Goal: Task Accomplishment & Management: Manage account settings

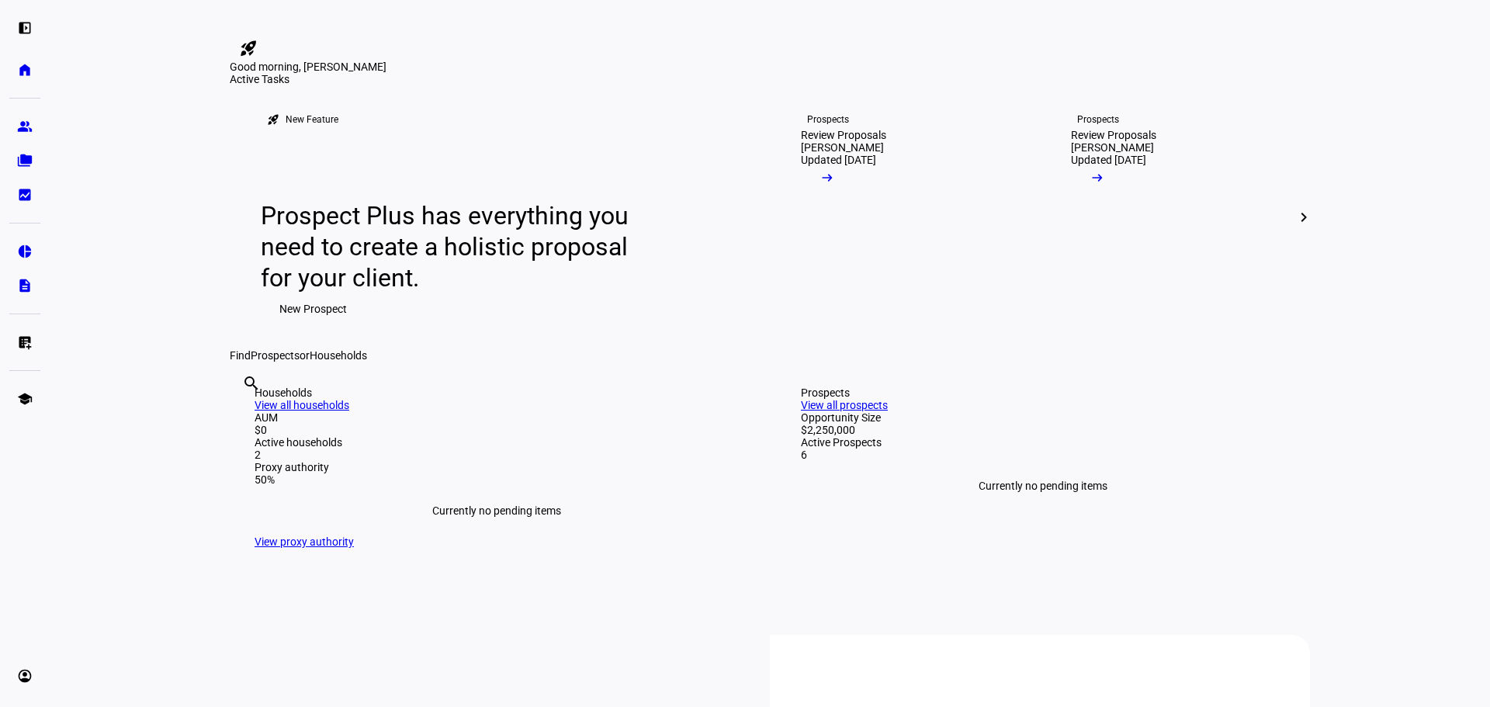
click at [245, 414] on input "text" at bounding box center [243, 404] width 3 height 19
type input "[PERSON_NAME]"
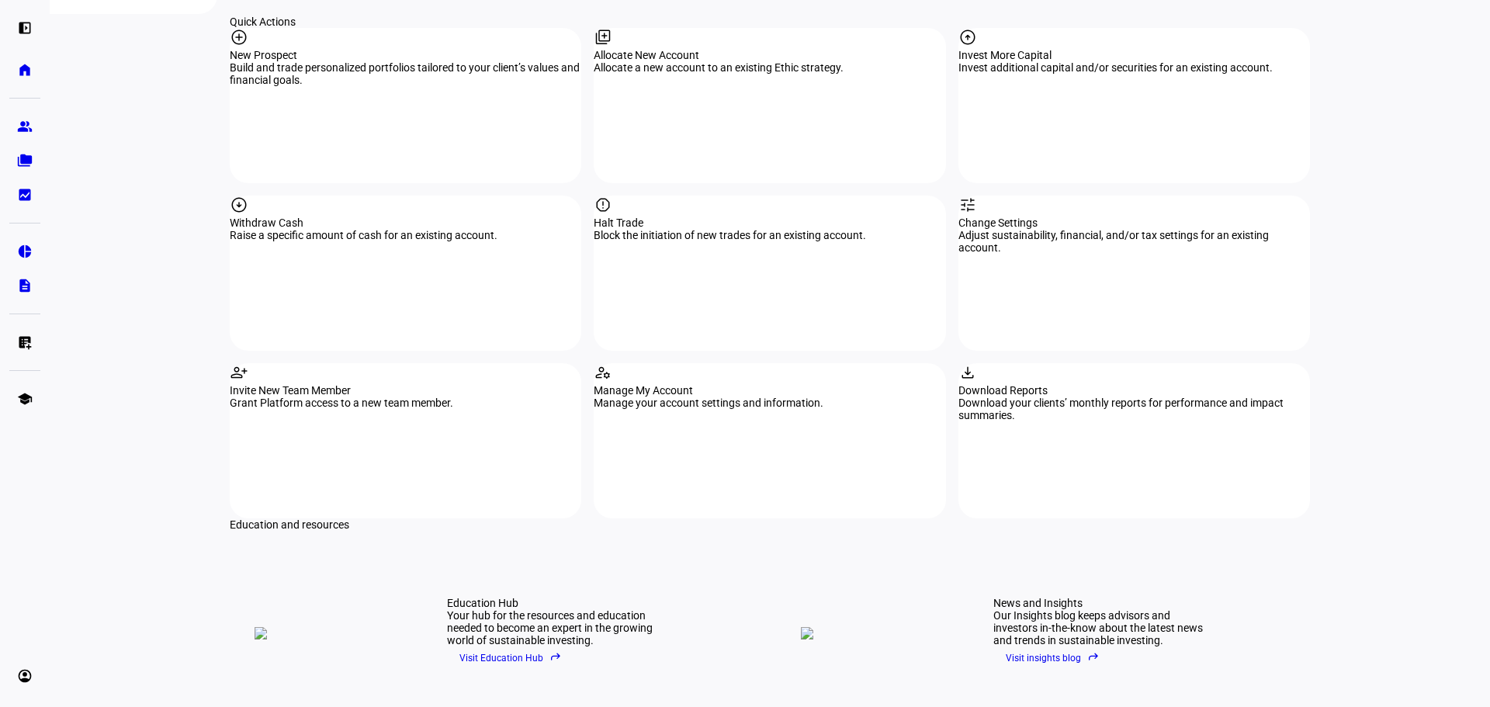
scroll to position [1309, 0]
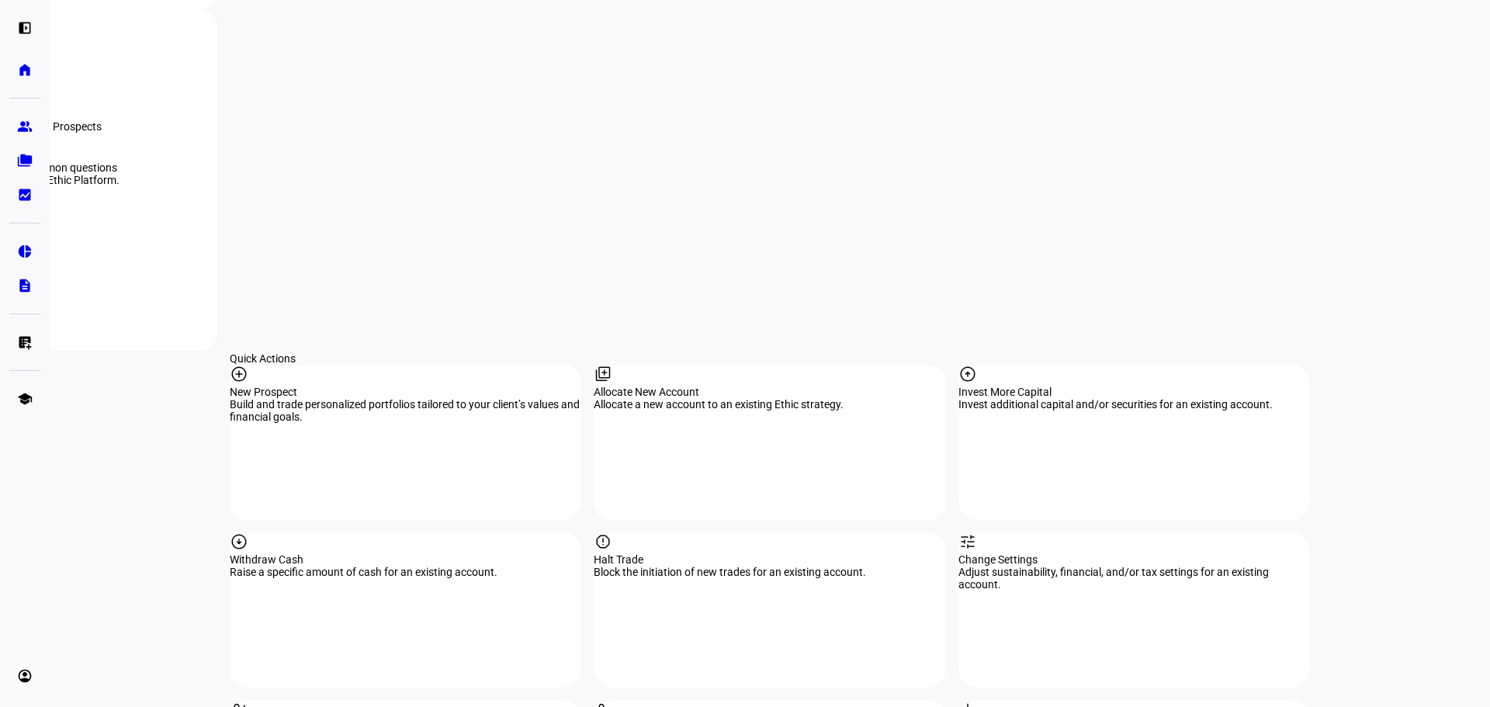
click at [27, 123] on eth-mat-symbol "group" at bounding box center [25, 127] width 16 height 16
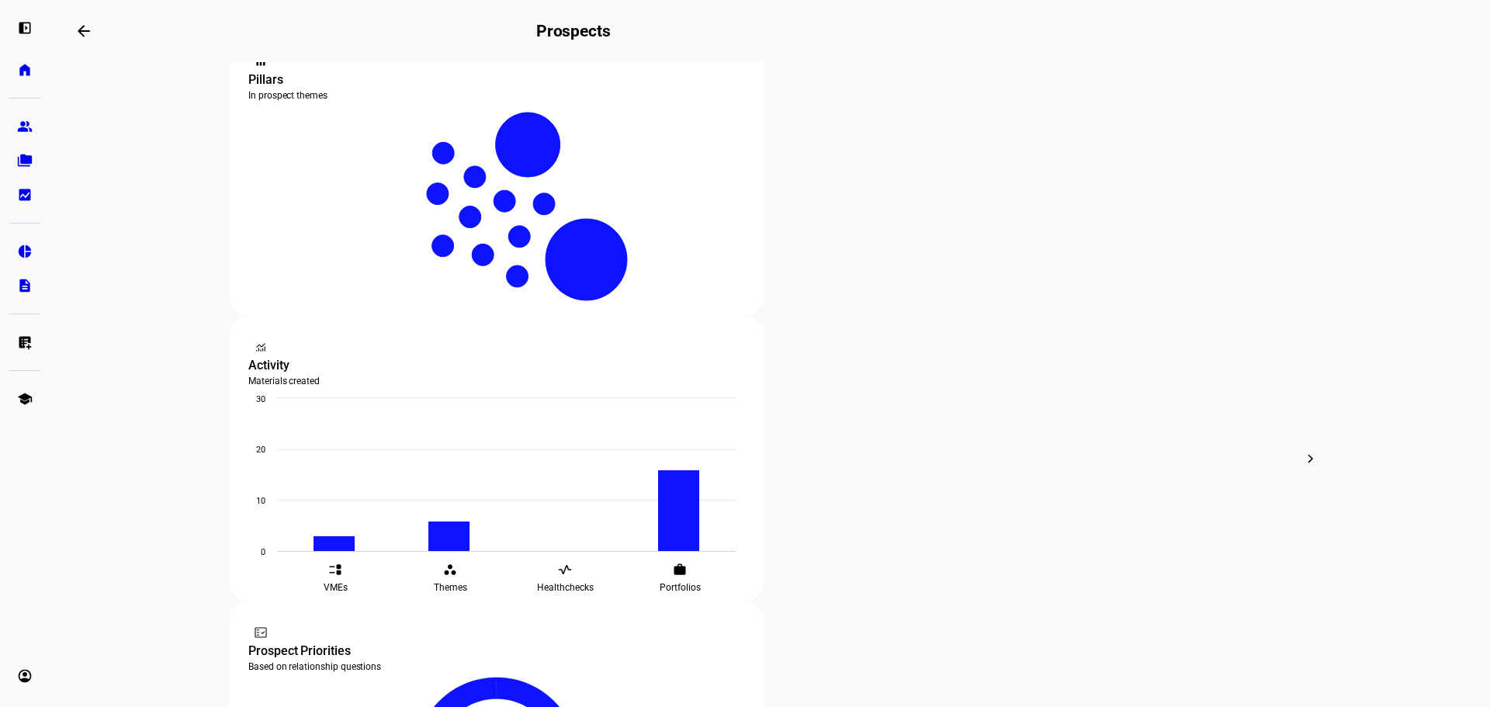
scroll to position [580, 0]
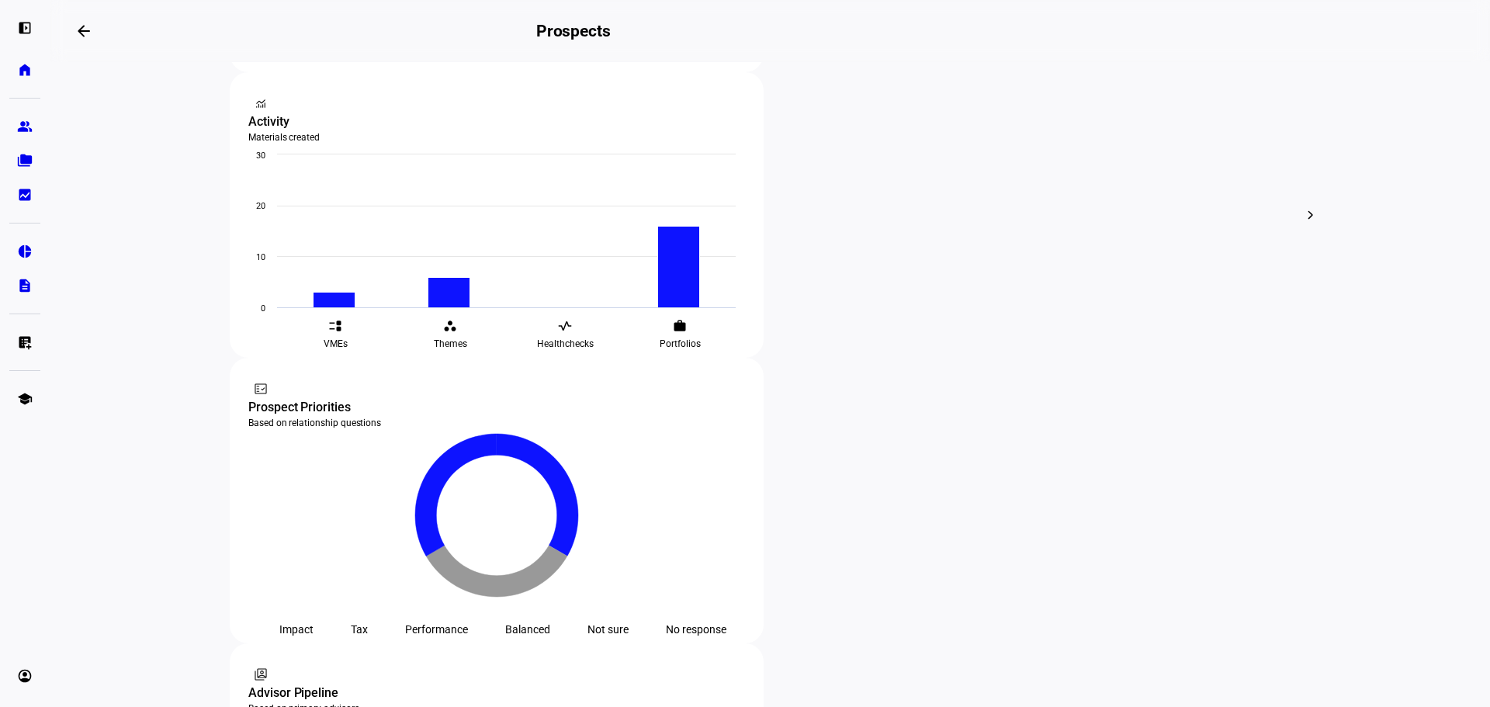
click at [501, 162] on span "Edit" at bounding box center [507, 167] width 19 height 12
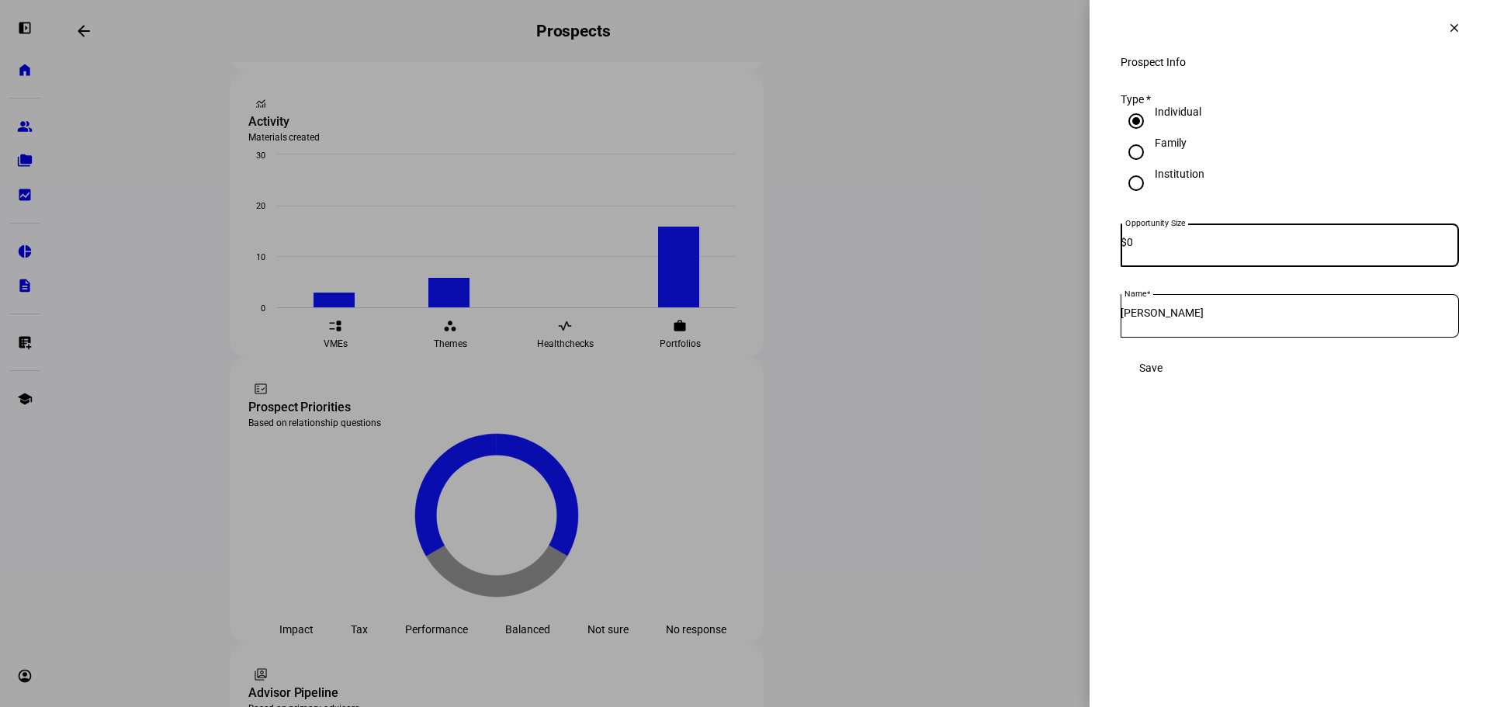
click at [1451, 23] on mat-icon "clear" at bounding box center [1455, 28] width 14 height 14
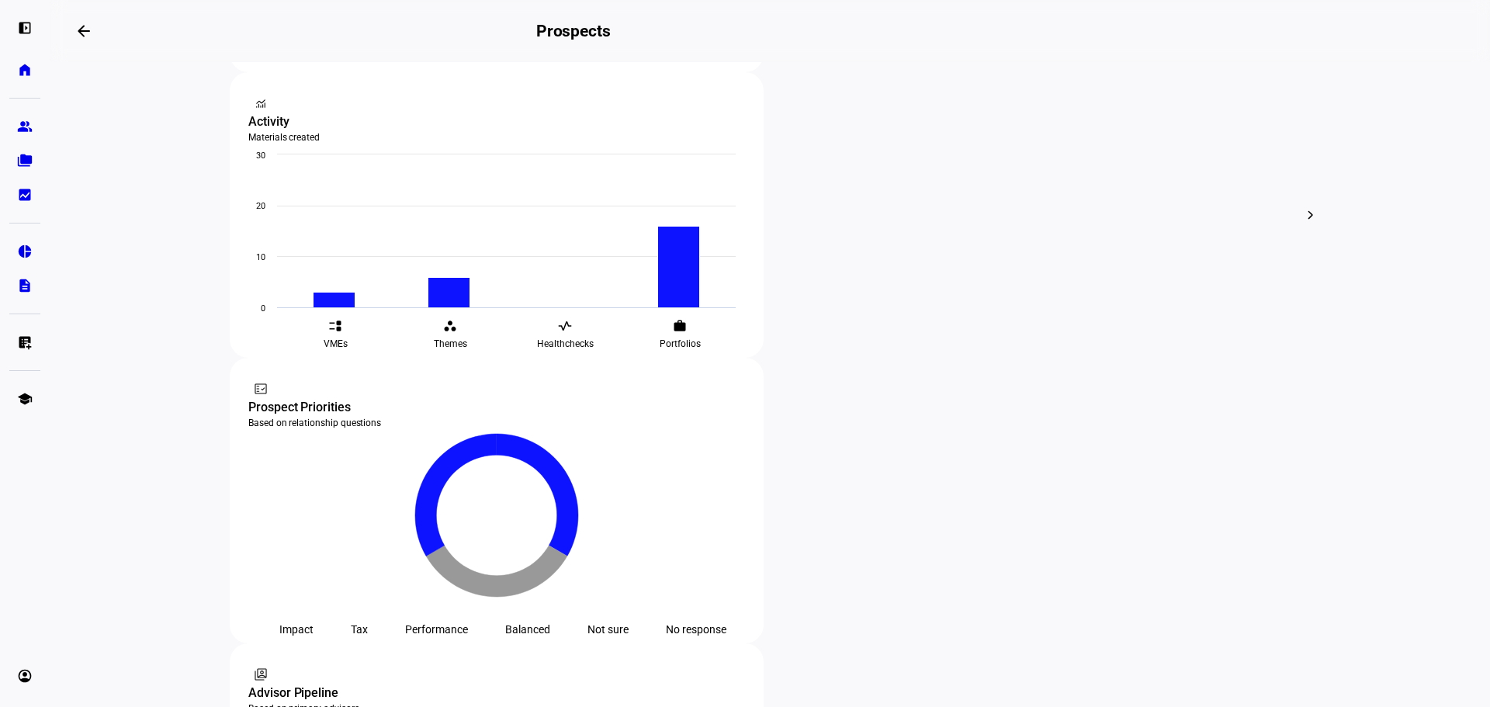
scroll to position [244, 0]
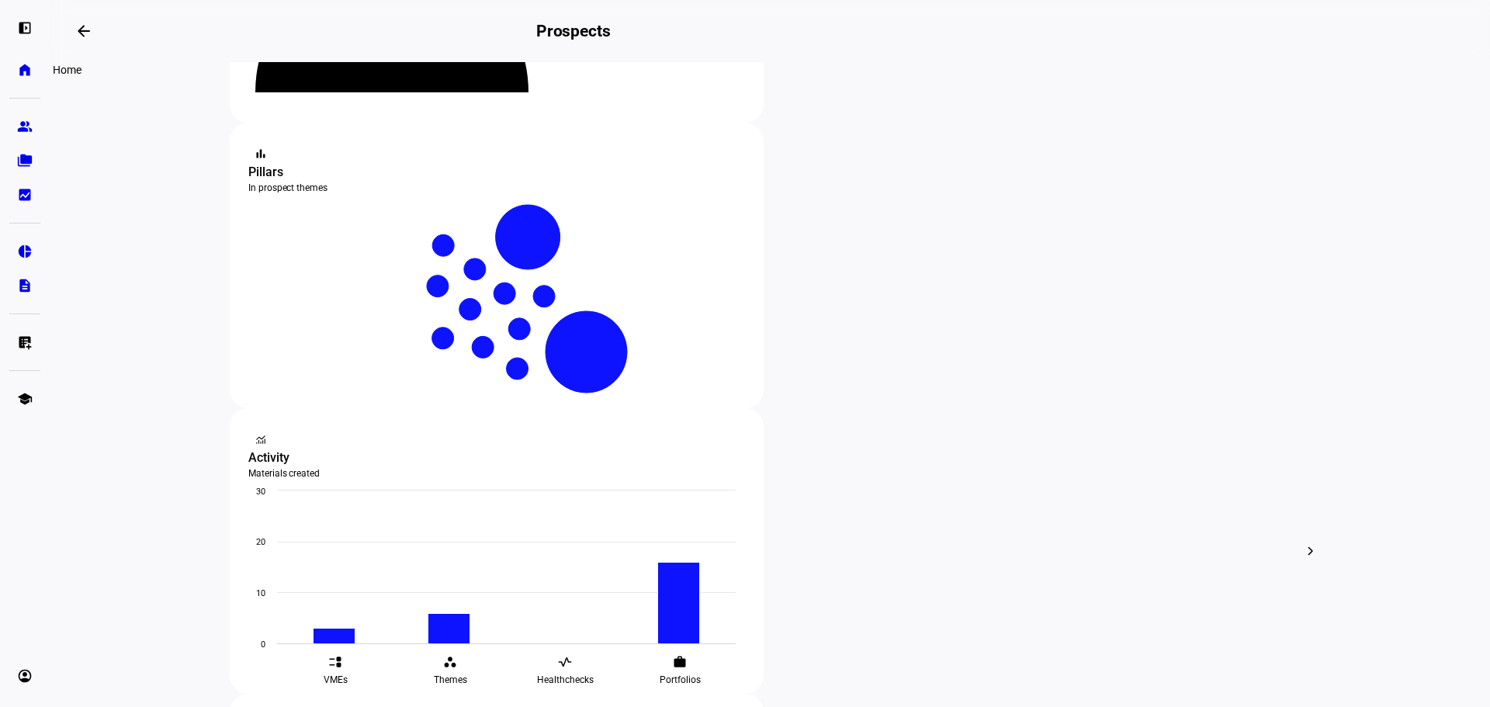
click at [31, 66] on eth-mat-symbol "home" at bounding box center [25, 70] width 16 height 16
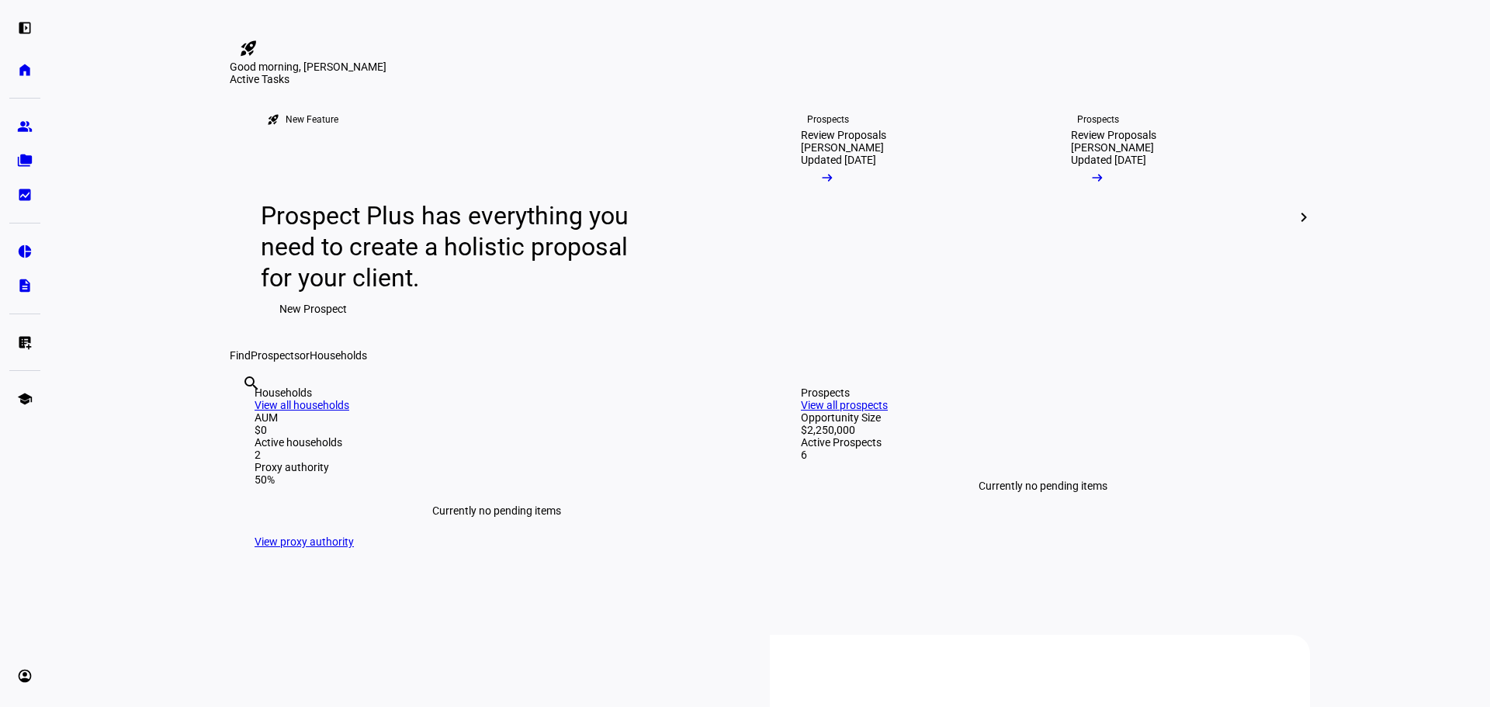
scroll to position [336, 0]
